Goal: Transaction & Acquisition: Purchase product/service

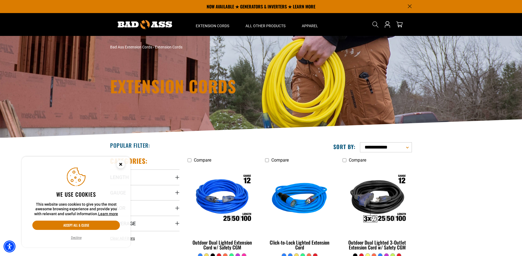
scroll to position [111, 0]
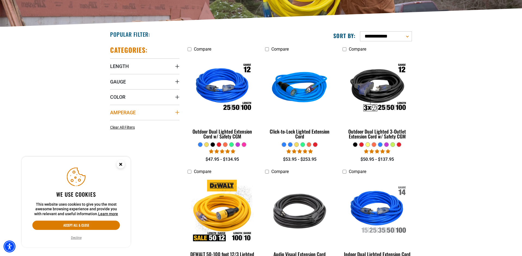
click at [175, 112] on summary "Amperage" at bounding box center [144, 112] width 69 height 15
click at [110, 132] on icon at bounding box center [112, 132] width 4 height 7
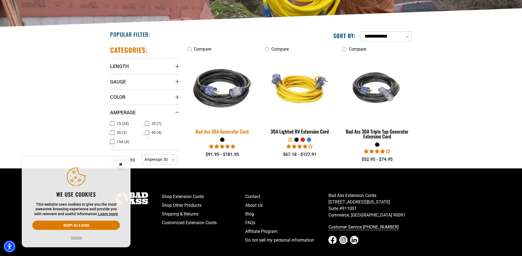
click at [234, 93] on img at bounding box center [222, 89] width 76 height 70
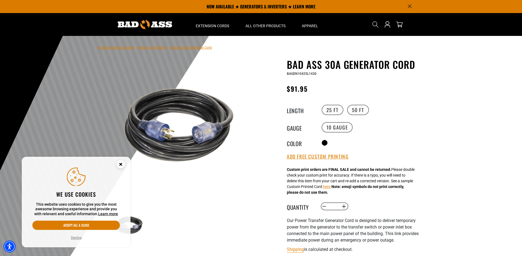
click at [204, 135] on img at bounding box center [179, 125] width 131 height 131
